Goal: Information Seeking & Learning: Learn about a topic

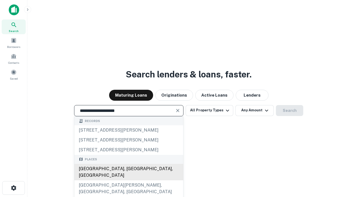
click at [129, 180] on div "[GEOGRAPHIC_DATA], [GEOGRAPHIC_DATA], [GEOGRAPHIC_DATA]" at bounding box center [128, 172] width 109 height 16
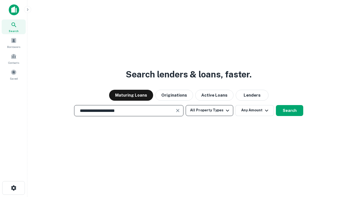
type input "**********"
click at [210, 110] on button "All Property Types" at bounding box center [210, 110] width 48 height 11
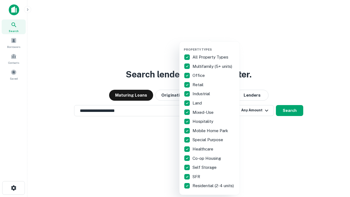
click at [214, 46] on button "button" at bounding box center [214, 46] width 60 height 0
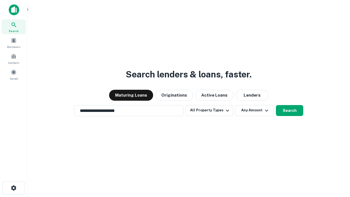
scroll to position [8, 0]
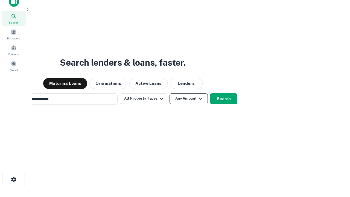
click at [170, 93] on button "Any Amount" at bounding box center [189, 98] width 38 height 11
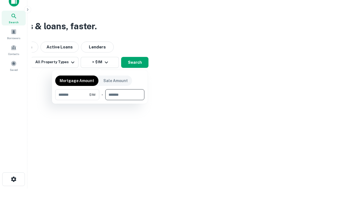
type input "*******"
click at [100, 100] on button "button" at bounding box center [99, 100] width 89 height 0
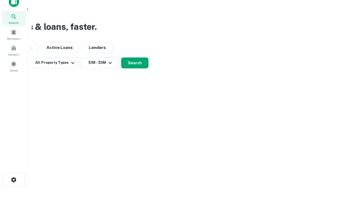
scroll to position [3, 101]
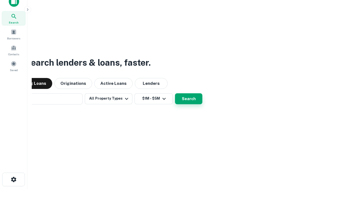
click at [175, 93] on button "Search" at bounding box center [188, 98] width 27 height 11
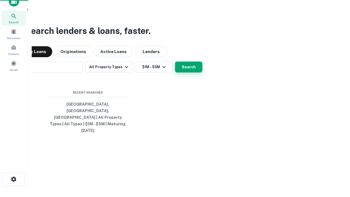
scroll to position [14, 155]
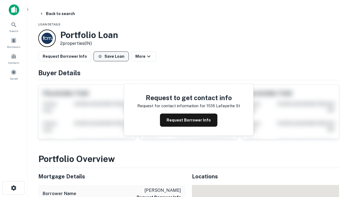
click at [111, 56] on button "Save Loan" at bounding box center [111, 56] width 35 height 10
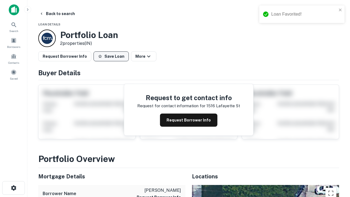
click at [112, 56] on button "Save Loan" at bounding box center [111, 56] width 35 height 10
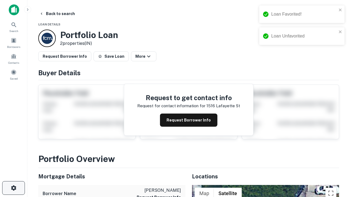
click at [13, 188] on icon "button" at bounding box center [13, 188] width 7 height 7
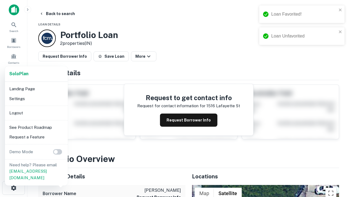
click at [36, 113] on li "Logout" at bounding box center [36, 113] width 59 height 10
